Goal: Use online tool/utility: Utilize a website feature to perform a specific function

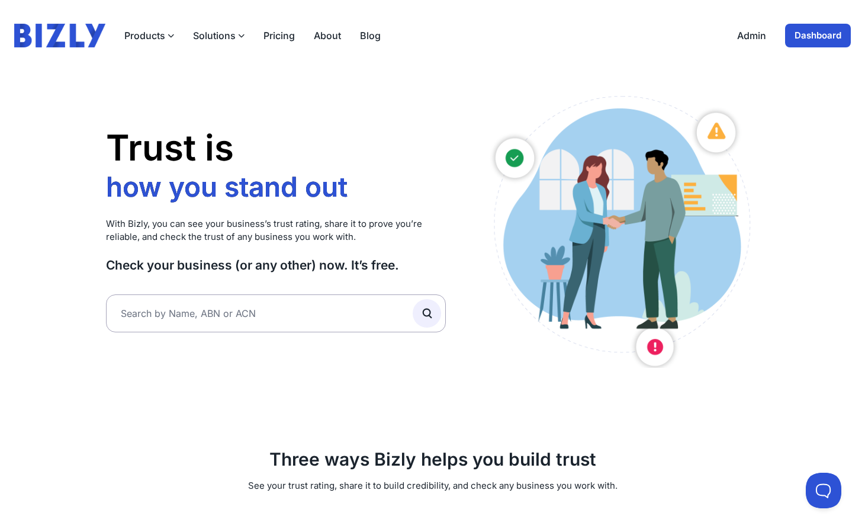
click at [749, 37] on link "Admin" at bounding box center [751, 35] width 29 height 14
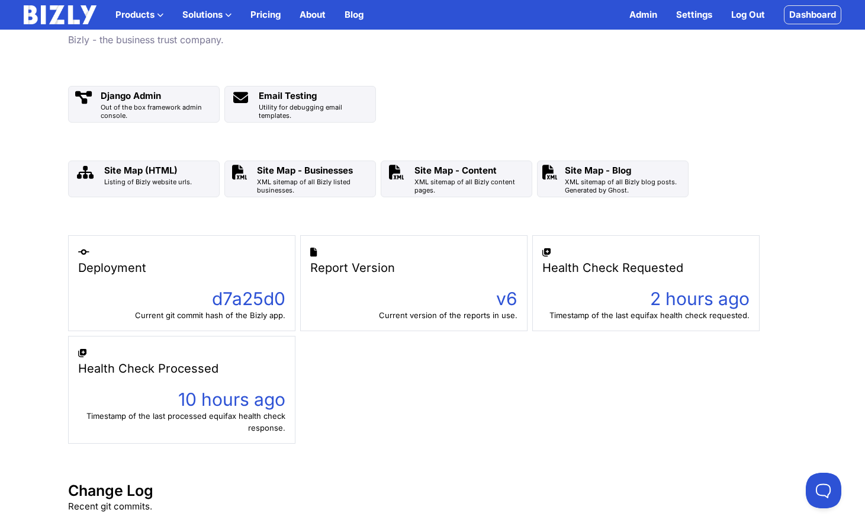
scroll to position [87, 0]
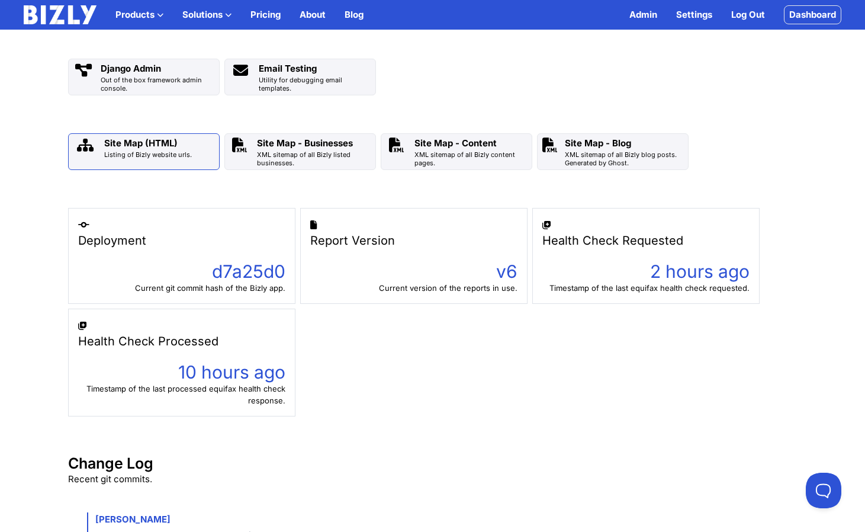
click at [192, 156] on link "Site Map (HTML) Listing of Bizly website urls." at bounding box center [144, 151] width 152 height 37
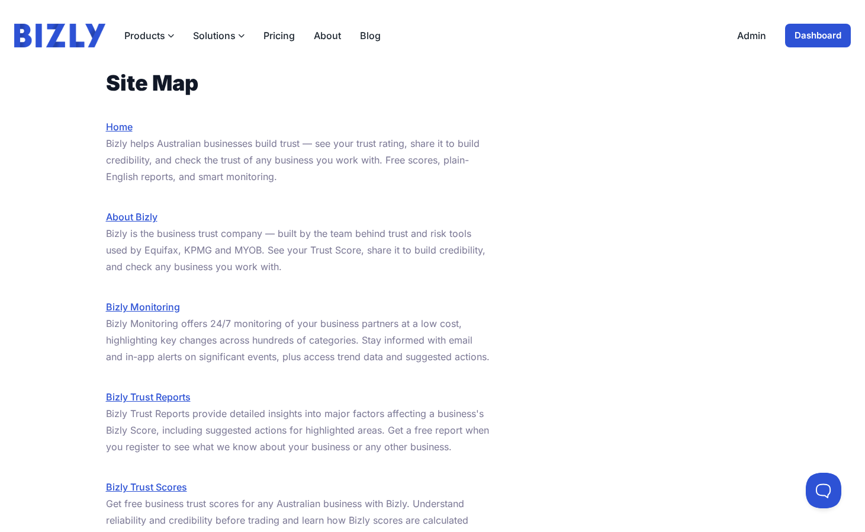
click img
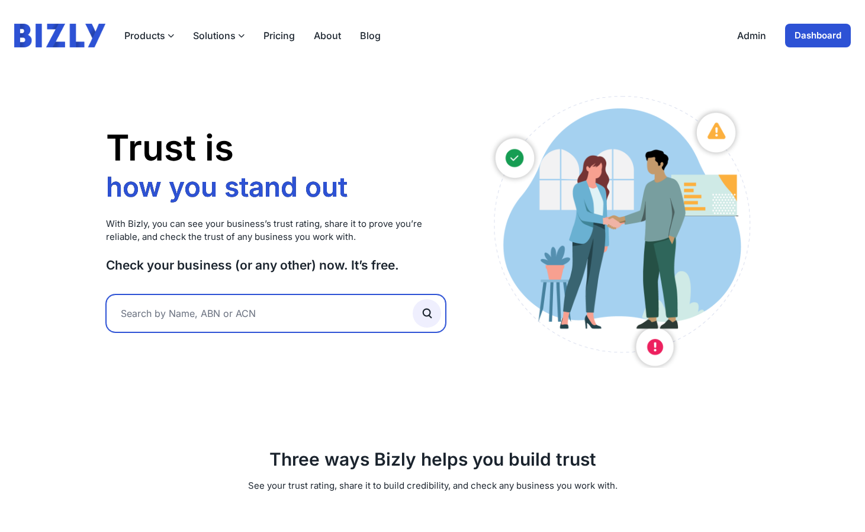
click at [251, 309] on input "text" at bounding box center [276, 313] width 341 height 38
type input "25fifteen"
click at [413, 299] on button "submit" at bounding box center [427, 313] width 28 height 28
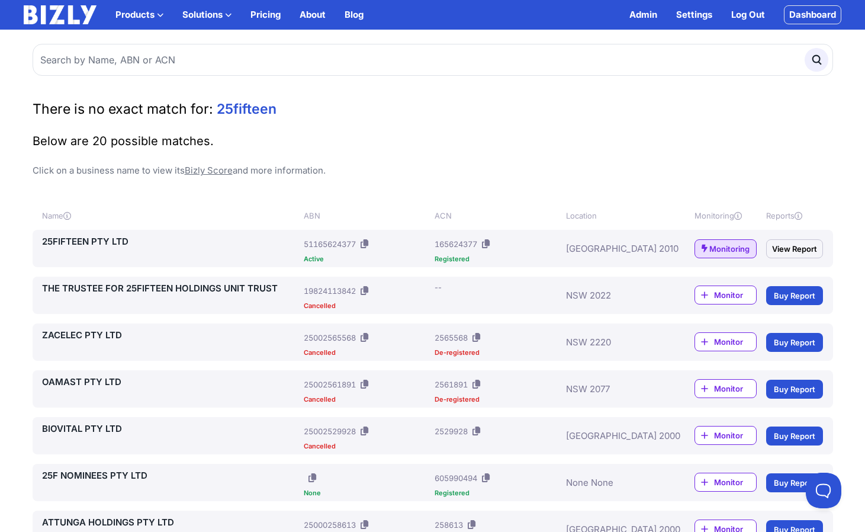
click at [116, 246] on link "25FIFTEEN PTY LTD" at bounding box center [171, 242] width 258 height 14
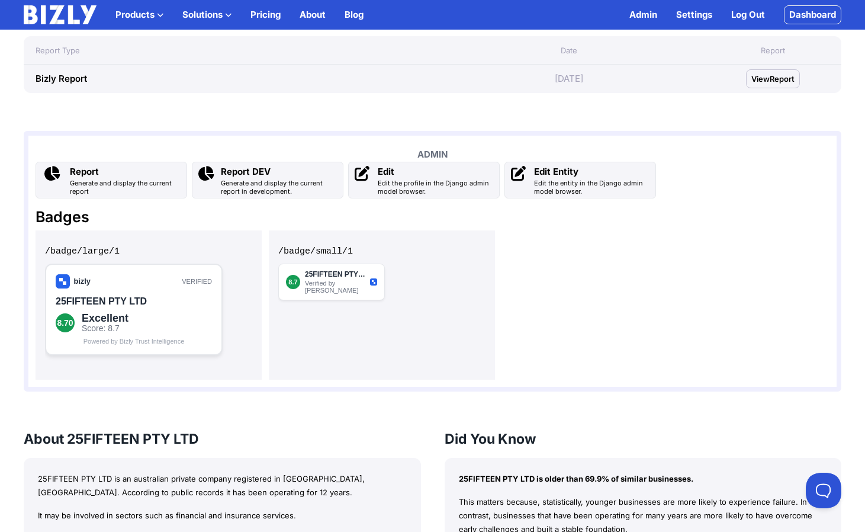
scroll to position [703, 0]
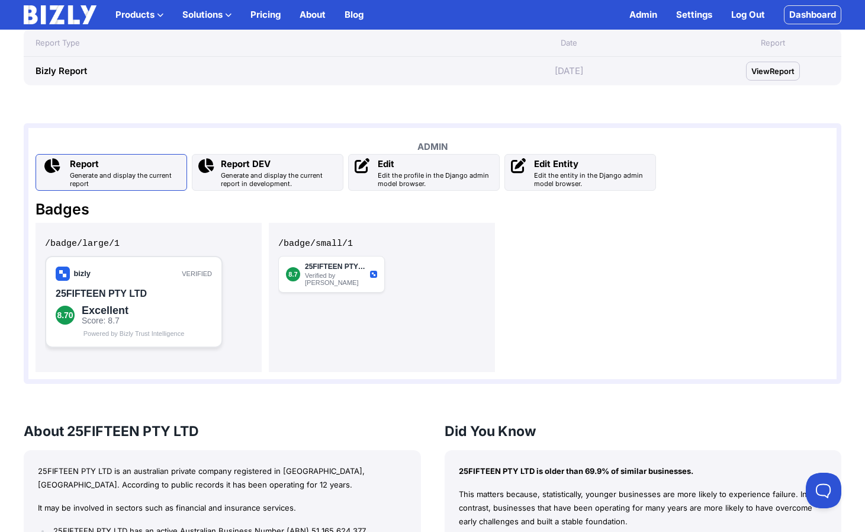
click at [150, 173] on div "Generate and display the current report" at bounding box center [126, 179] width 112 height 17
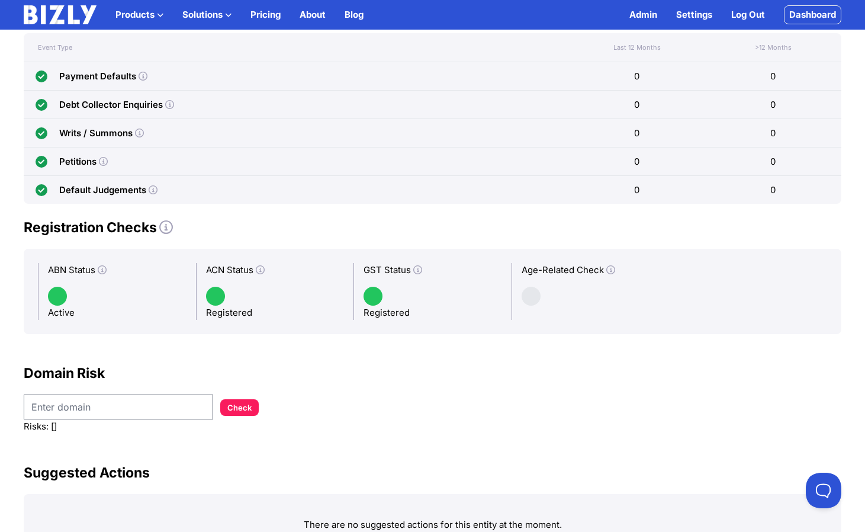
scroll to position [870, 0]
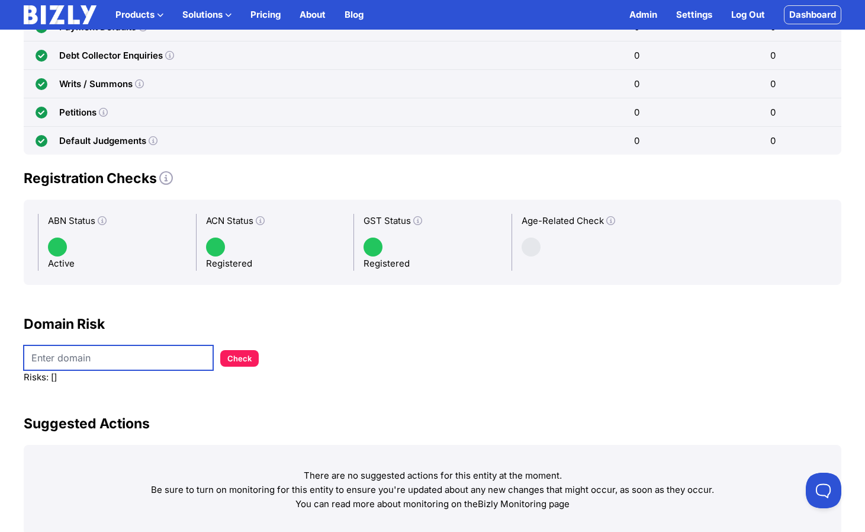
click at [98, 362] on input "text" at bounding box center [119, 357] width 190 height 25
type input "25fifteen"
click at [220, 350] on button "Check" at bounding box center [239, 358] width 38 height 17
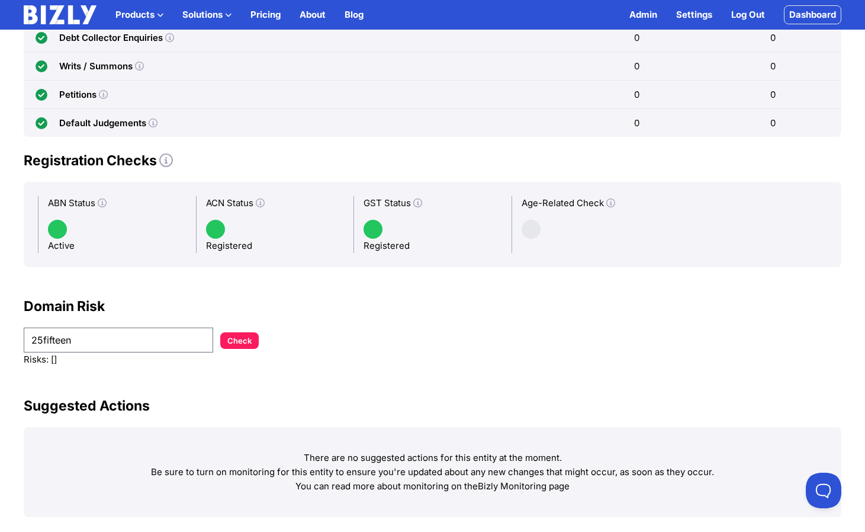
scroll to position [888, 0]
click at [129, 336] on input "25fifteen" at bounding box center [119, 339] width 190 height 25
type input "[DOMAIN_NAME]"
click at [220, 332] on button "Check" at bounding box center [239, 340] width 38 height 17
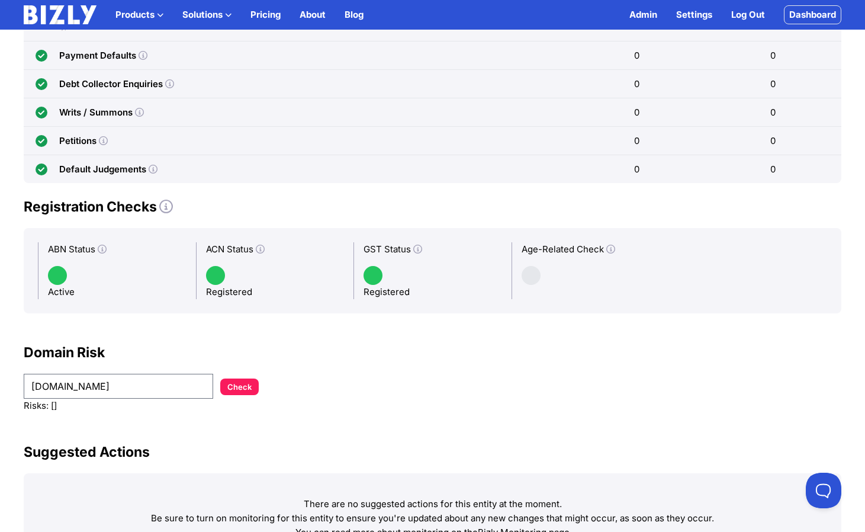
scroll to position [845, 0]
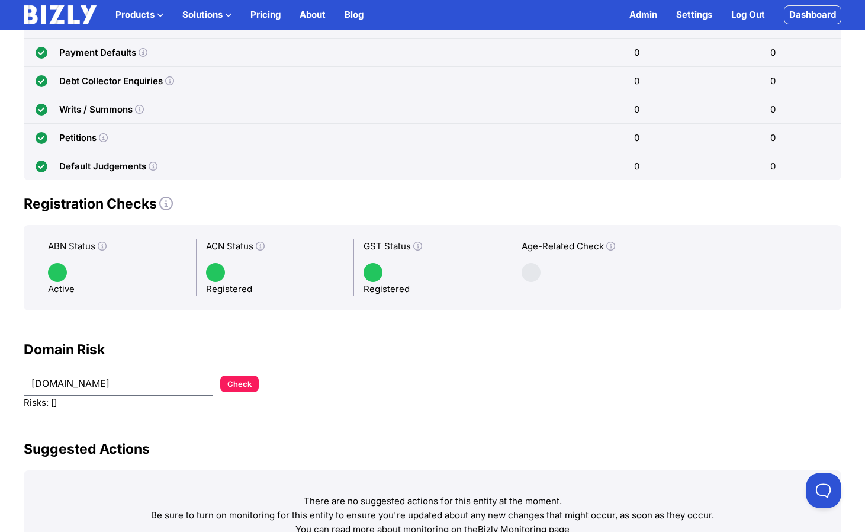
click at [89, 405] on div "Domain Risk [DOMAIN_NAME] Check Risks: []" at bounding box center [433, 375] width 818 height 70
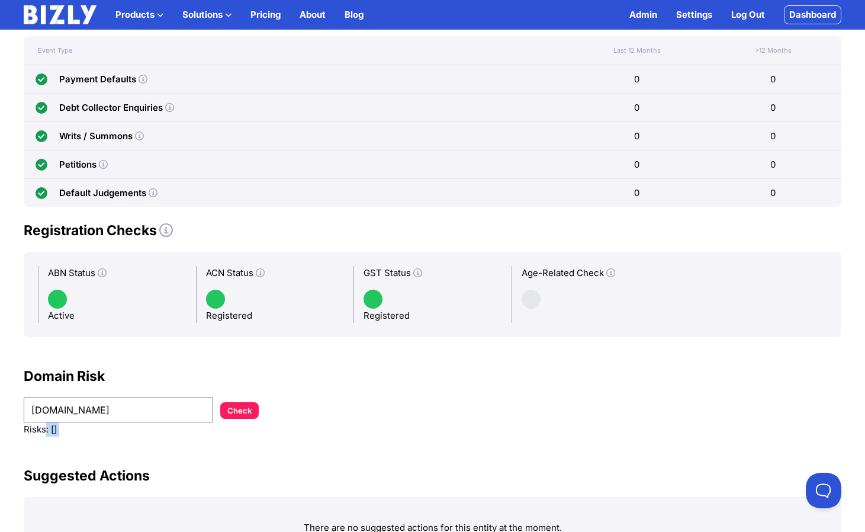
scroll to position [817, 0]
click at [172, 429] on div "Domain Risk [DOMAIN_NAME] Check Risks: []" at bounding box center [433, 402] width 818 height 70
